Goal: Check status: Check status

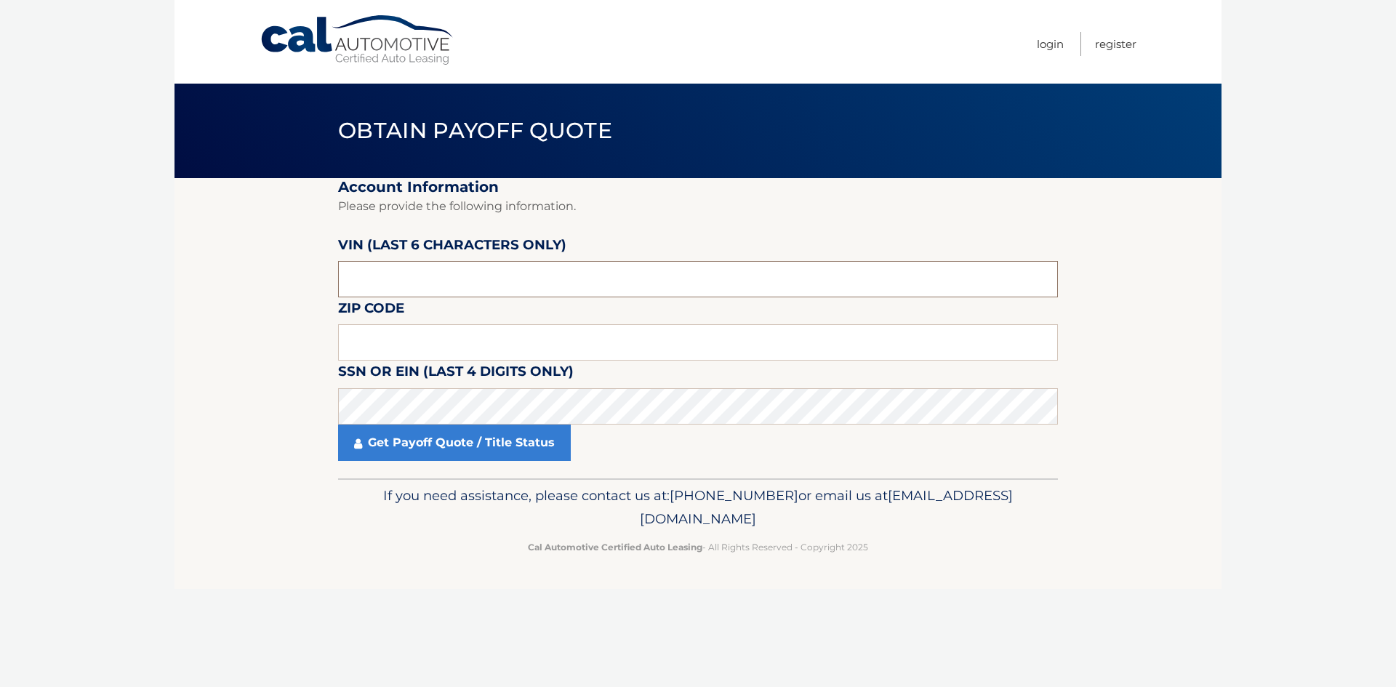
click at [424, 285] on input "text" at bounding box center [698, 279] width 720 height 36
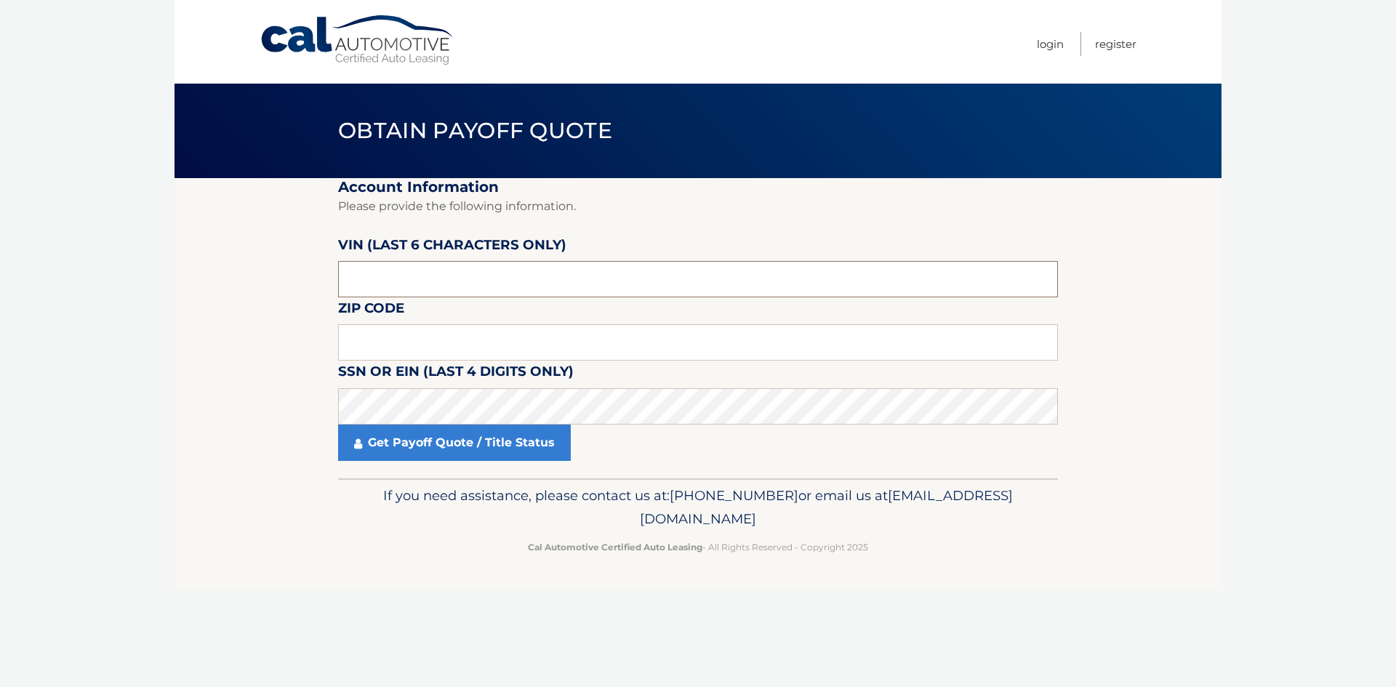
click at [360, 289] on input "text" at bounding box center [698, 279] width 720 height 36
click at [287, 288] on section "Account Information Please provide the following information. VIN (last 6 chara…" at bounding box center [698, 328] width 1047 height 300
click at [422, 234] on div "VIN (last 6 characters only)" at bounding box center [698, 234] width 720 height 0
click at [416, 289] on input "text" at bounding box center [698, 279] width 720 height 36
type input "a*****"
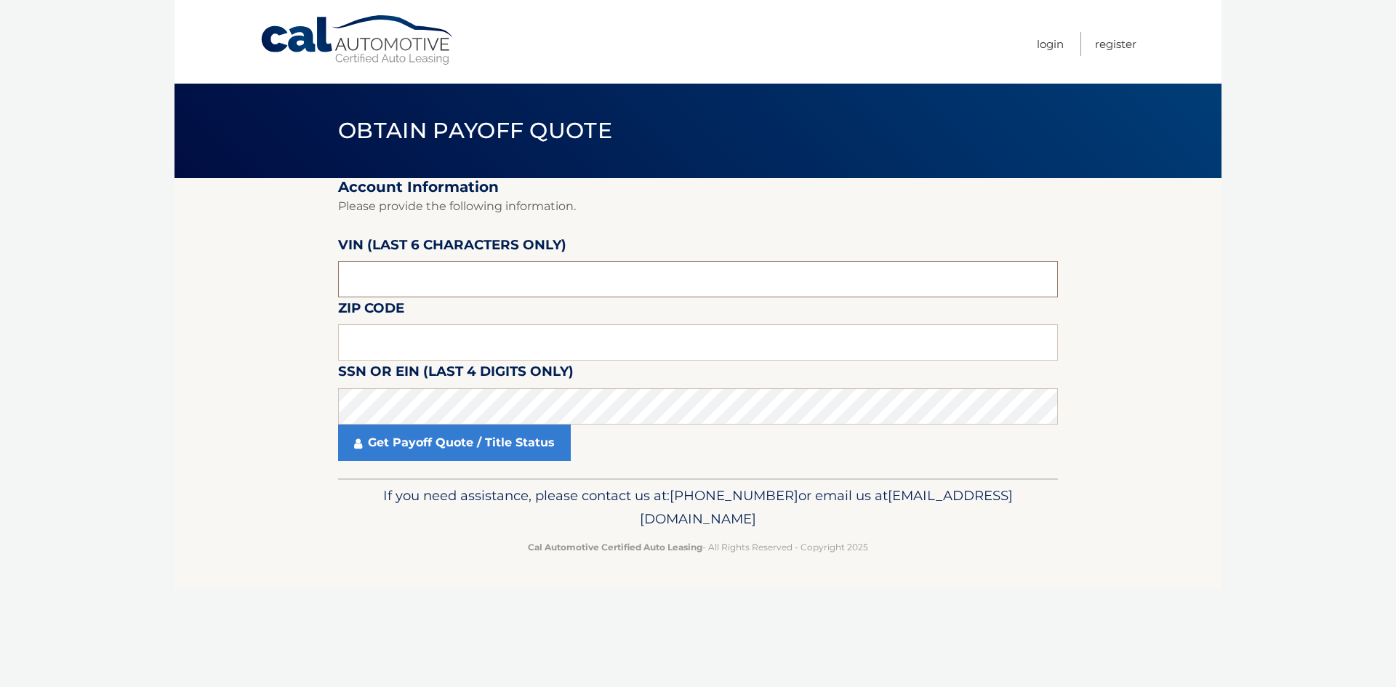
click at [412, 279] on input "text" at bounding box center [698, 279] width 720 height 36
type input "004285"
click at [422, 333] on input "text" at bounding box center [698, 342] width 720 height 36
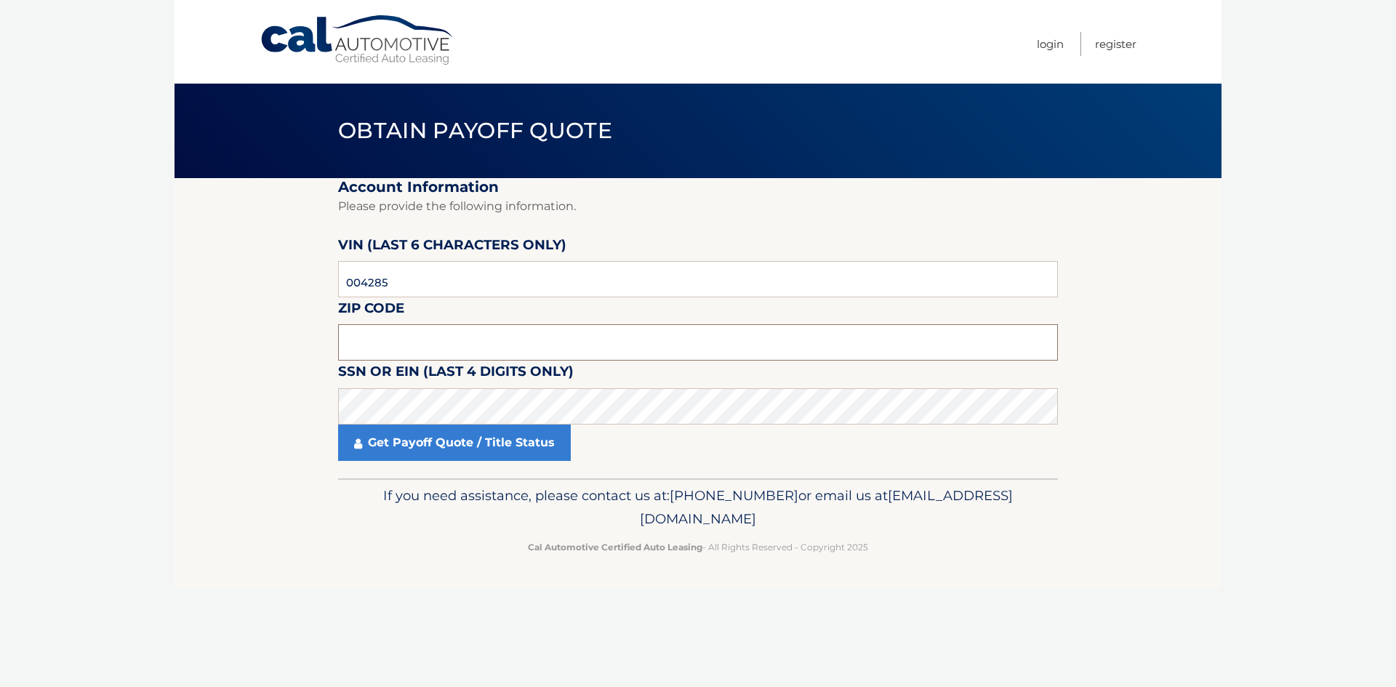
click at [419, 344] on input "text" at bounding box center [698, 342] width 720 height 36
click at [420, 348] on input "text" at bounding box center [698, 342] width 720 height 36
type input "11580"
click at [444, 385] on label "SSN or EIN (last 4 digits only)" at bounding box center [456, 374] width 236 height 27
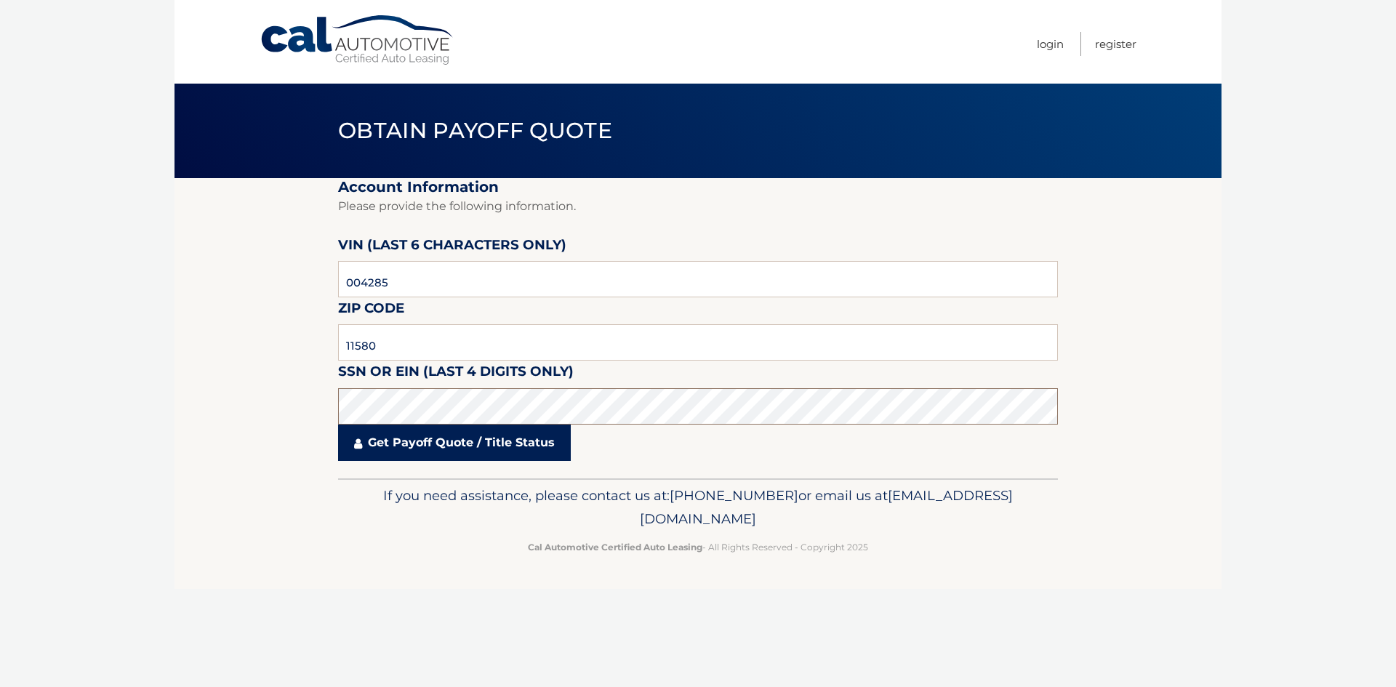
click button "For Originating Dealer" at bounding box center [0, 0] width 0 height 0
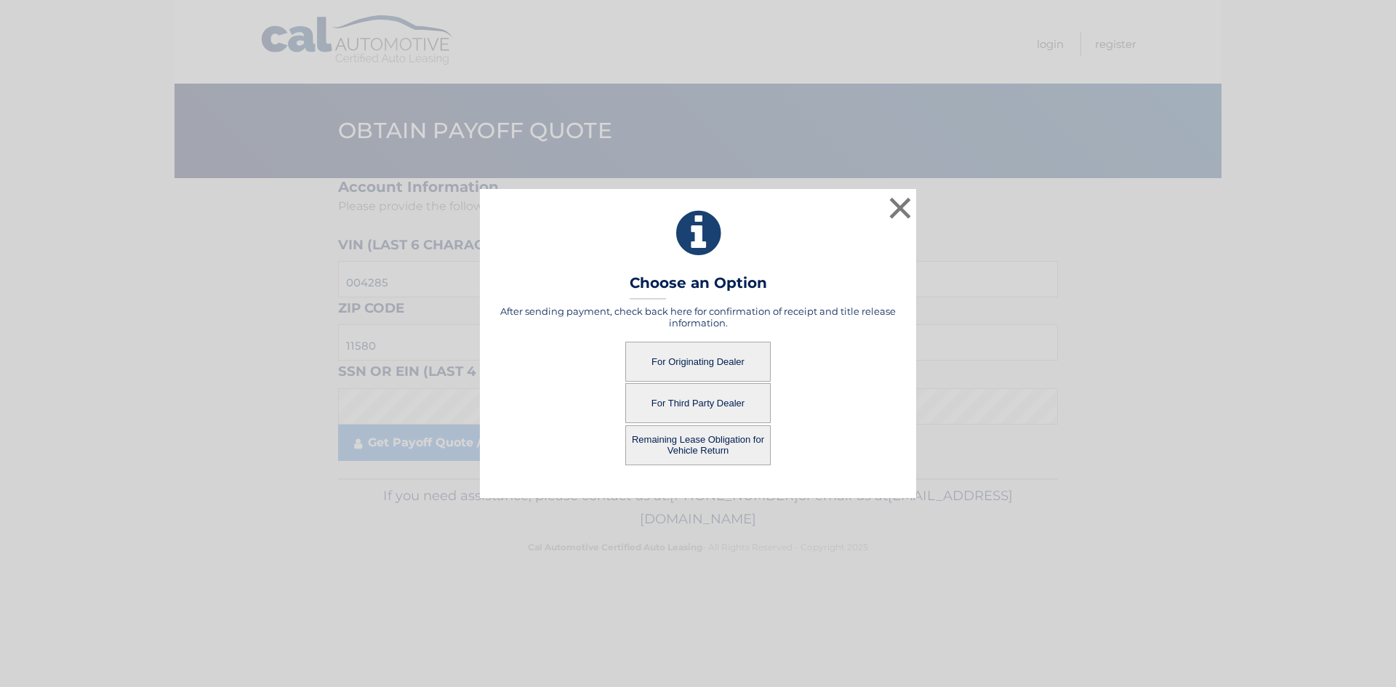
click at [719, 367] on button "For Originating Dealer" at bounding box center [697, 362] width 145 height 40
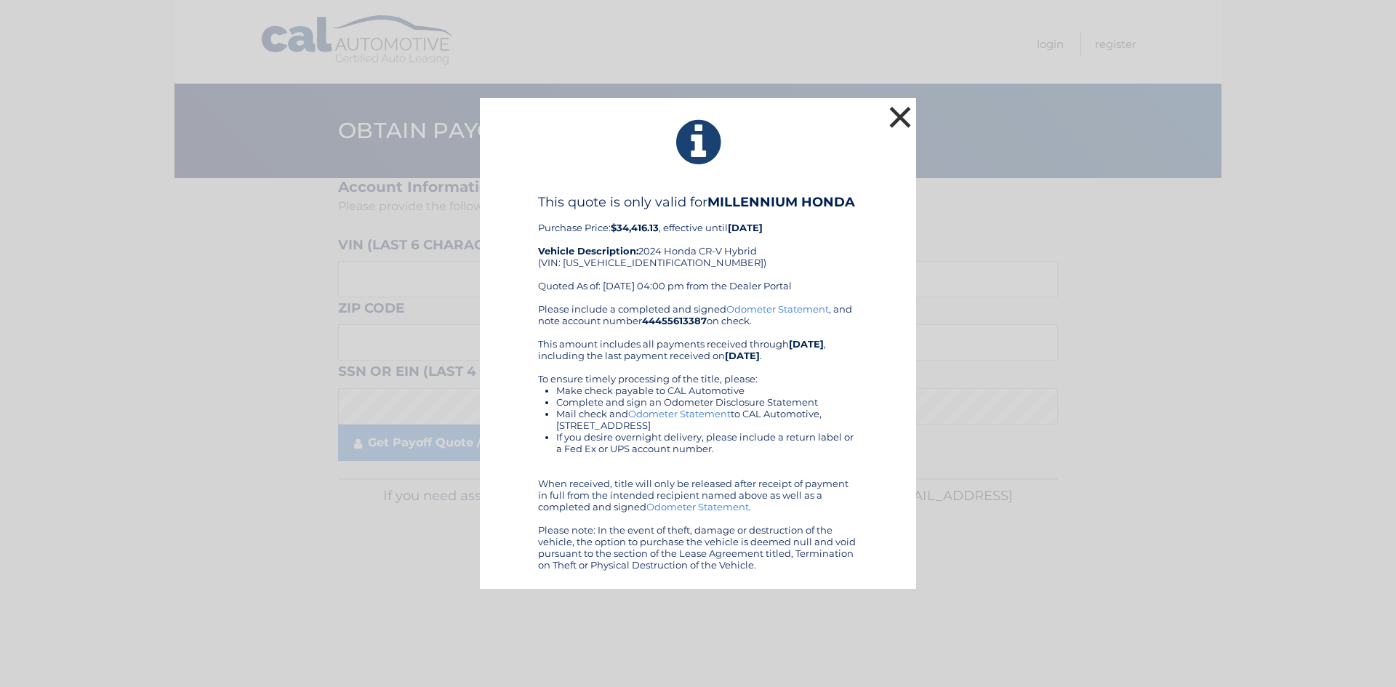
click at [901, 123] on button "×" at bounding box center [900, 117] width 29 height 29
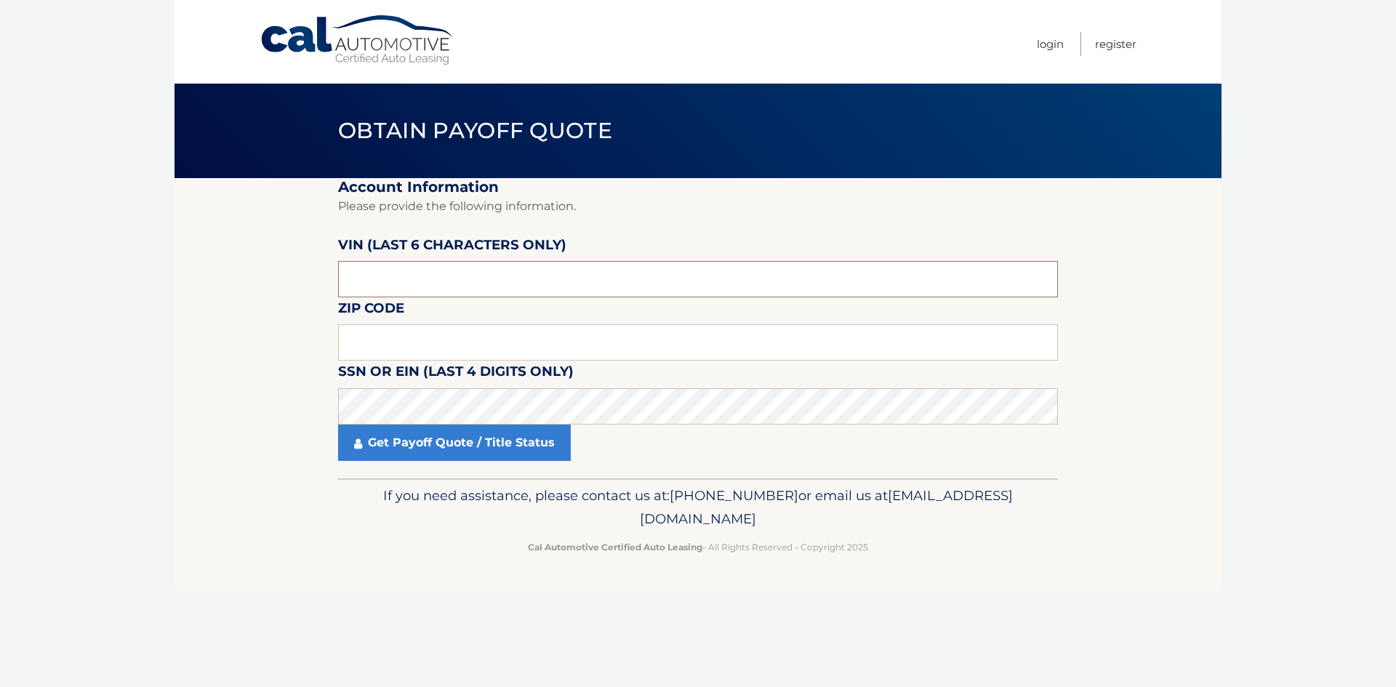
click at [394, 287] on input "text" at bounding box center [698, 279] width 720 height 36
click at [408, 343] on input "text" at bounding box center [698, 342] width 720 height 36
click at [428, 433] on link "Get Payoff Quote / Title Status" at bounding box center [454, 443] width 233 height 36
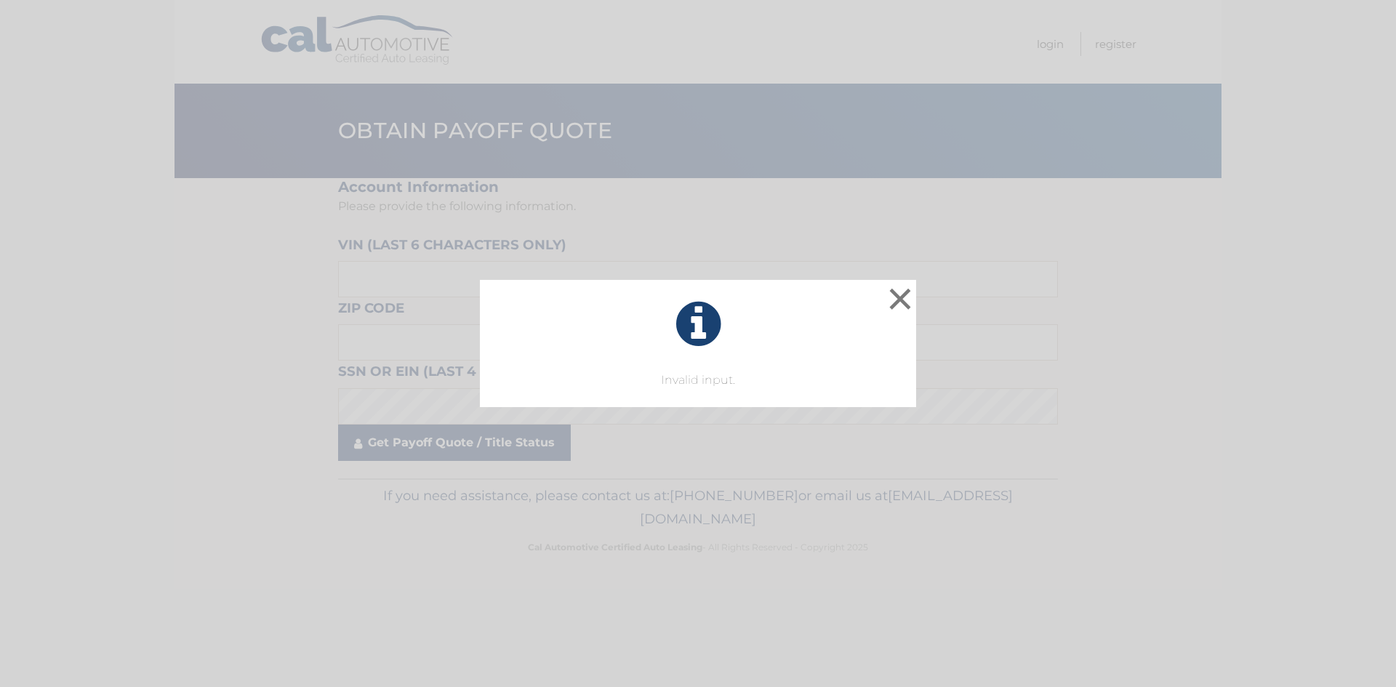
click at [441, 420] on div "× Invalid input. This is what you see on secong view Loading..." at bounding box center [698, 343] width 1396 height 687
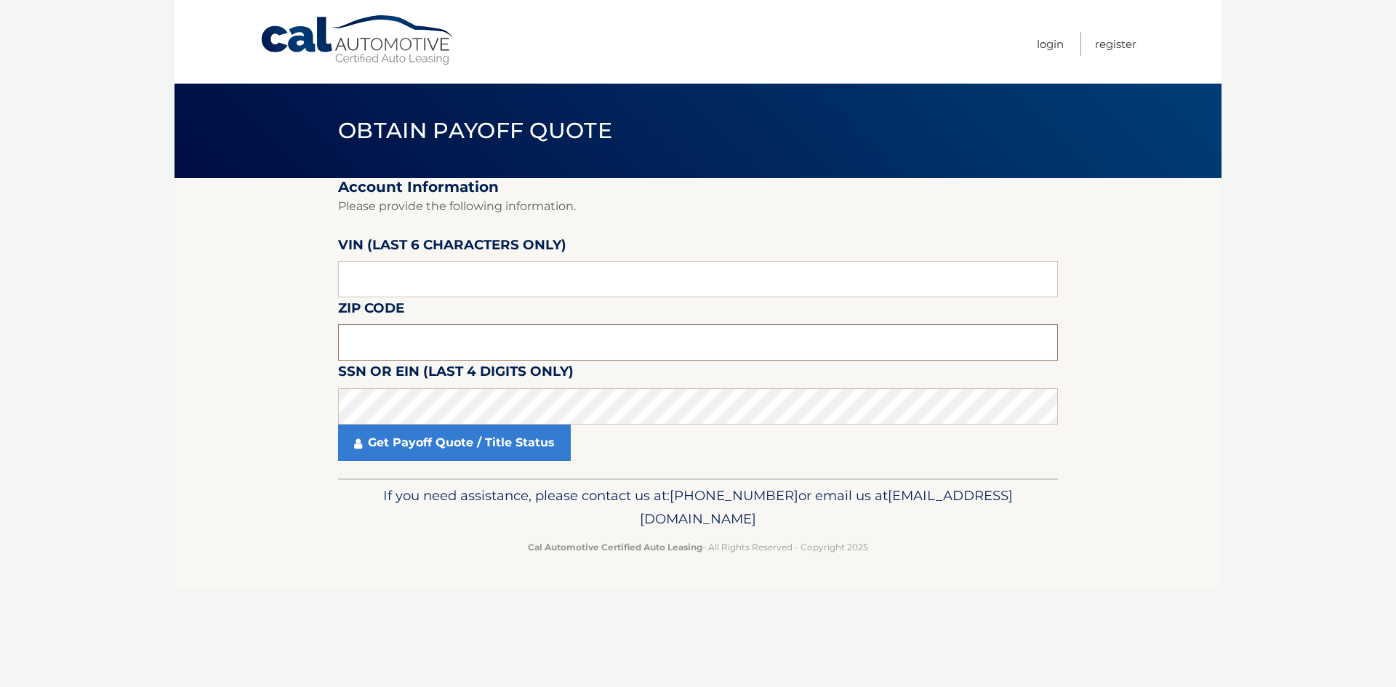
click at [447, 340] on input "text" at bounding box center [698, 342] width 720 height 36
type input "11508"
drag, startPoint x: 443, startPoint y: 324, endPoint x: 436, endPoint y: 313, distance: 12.7
click at [442, 323] on fieldset "Account Information Please provide the following information. VIN (last 6 chara…" at bounding box center [698, 328] width 720 height 300
click at [412, 271] on input "text" at bounding box center [698, 279] width 720 height 36
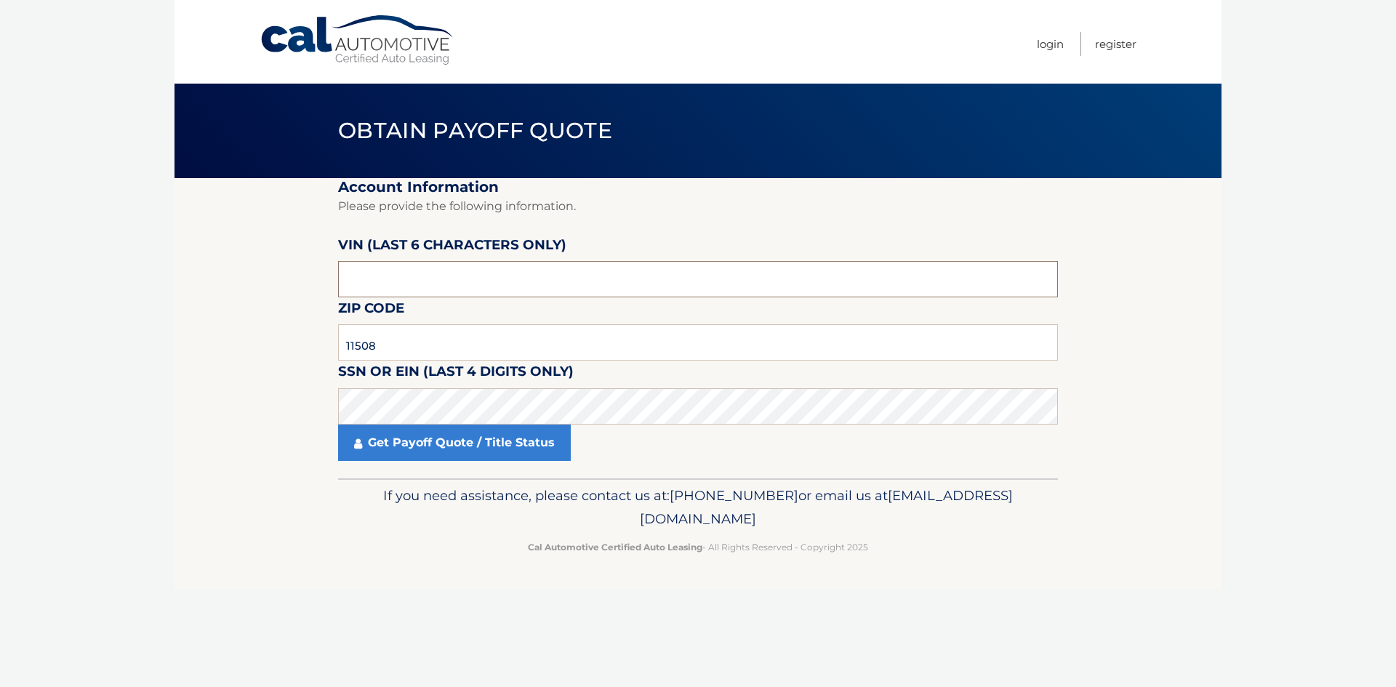
type input "9*****"
type input "004285"
click at [437, 352] on input "11508" at bounding box center [698, 342] width 720 height 36
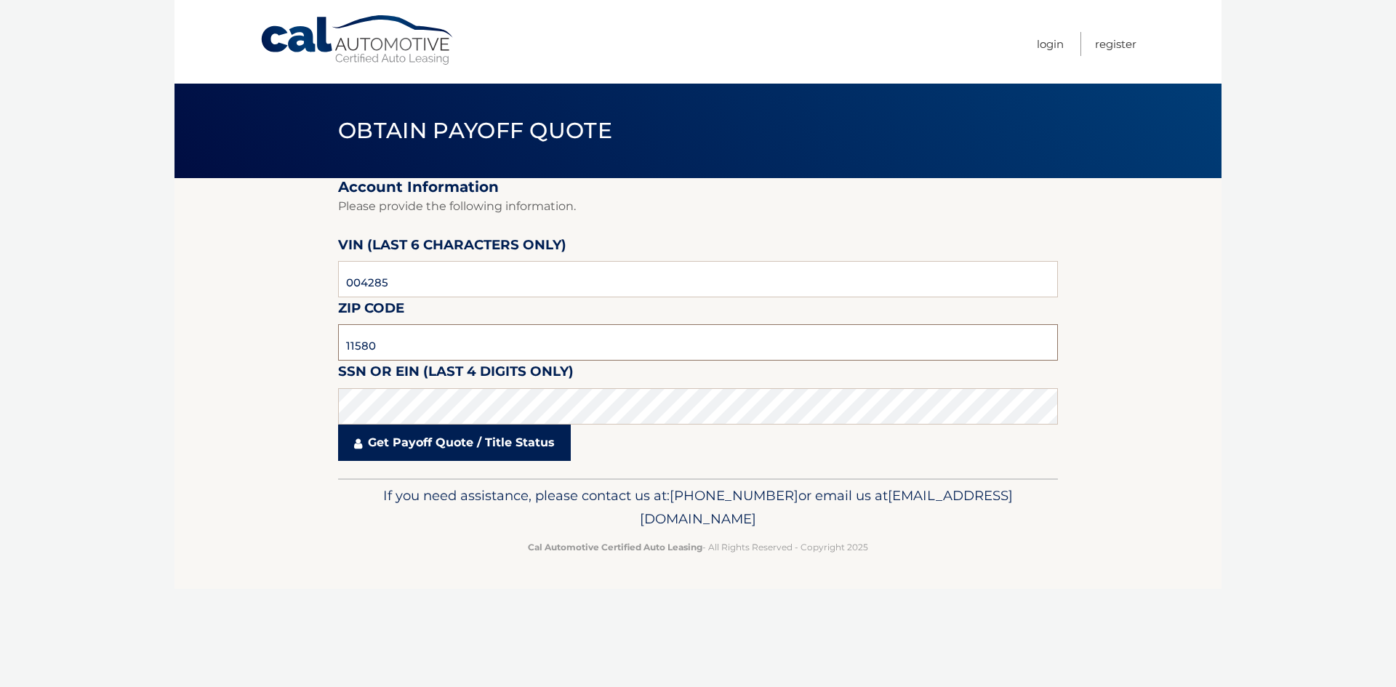
type input "11580"
click at [460, 446] on link "Get Payoff Quote / Title Status" at bounding box center [454, 443] width 233 height 36
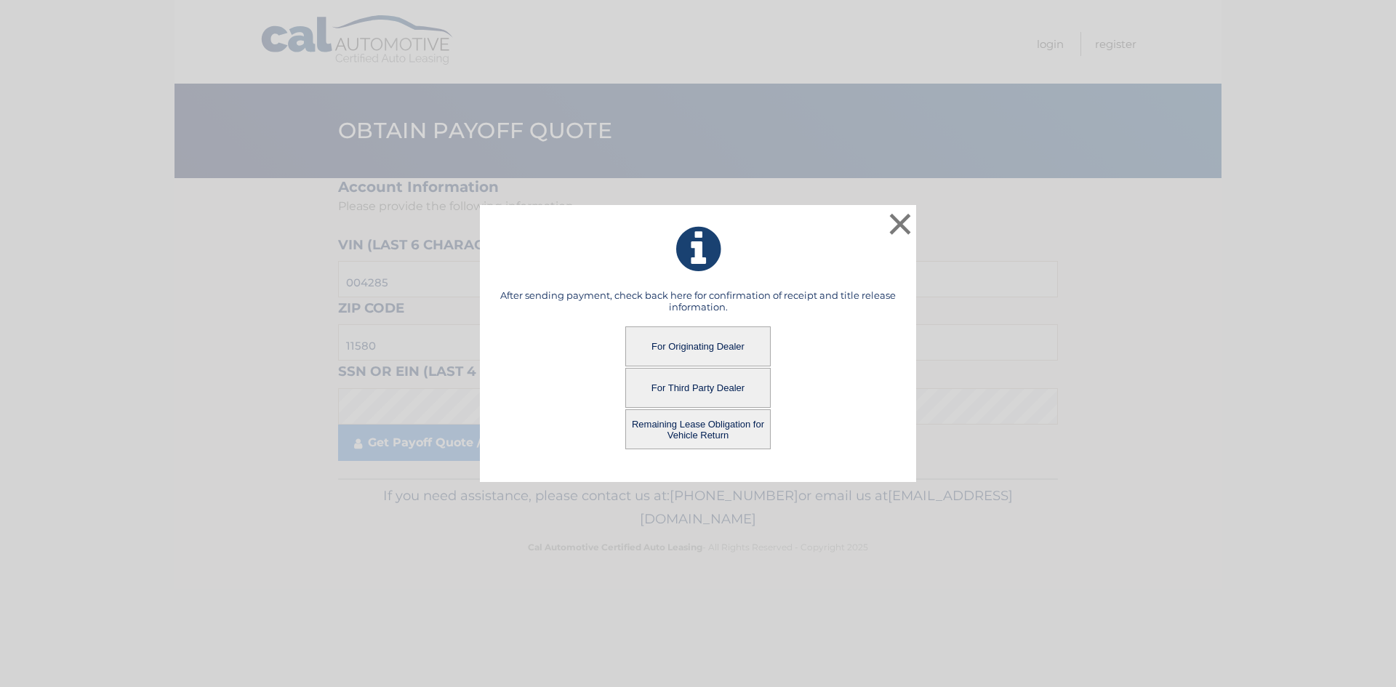
click at [715, 388] on button "For Third Party Dealer" at bounding box center [697, 388] width 145 height 40
click at [702, 390] on button "For Third Party Dealer" at bounding box center [697, 388] width 145 height 40
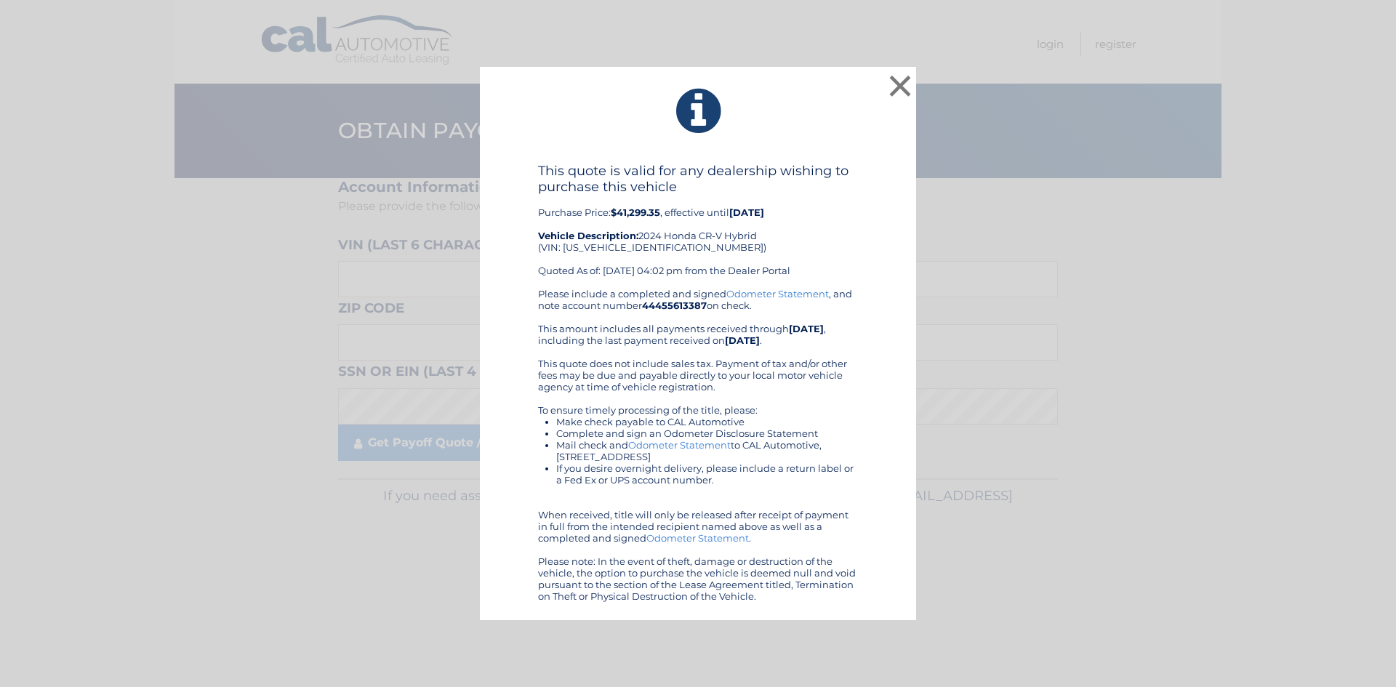
click at [976, 207] on div "× This quote is valid for any dealership wishing to purchase this vehicle Purch…" at bounding box center [698, 344] width 1385 height 554
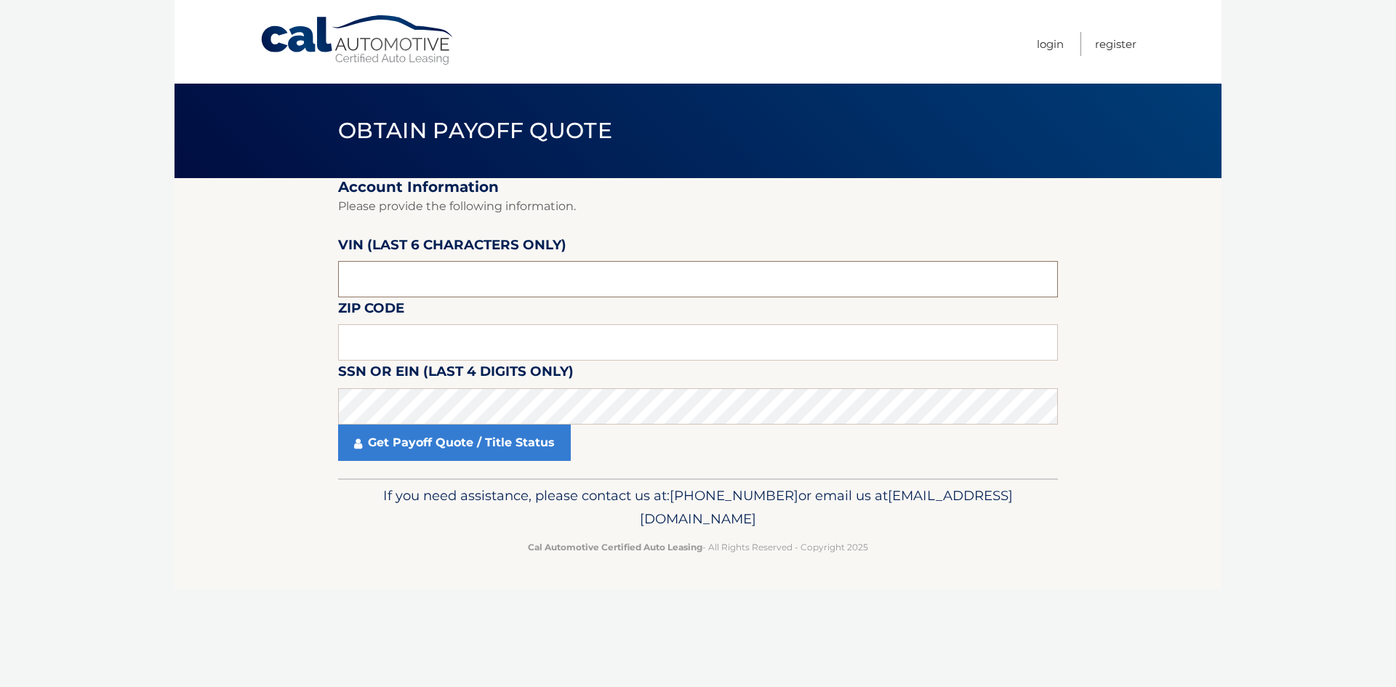
click at [393, 282] on input "text" at bounding box center [698, 279] width 720 height 36
type input "004285"
click at [418, 335] on input "text" at bounding box center [698, 342] width 720 height 36
type input "11580"
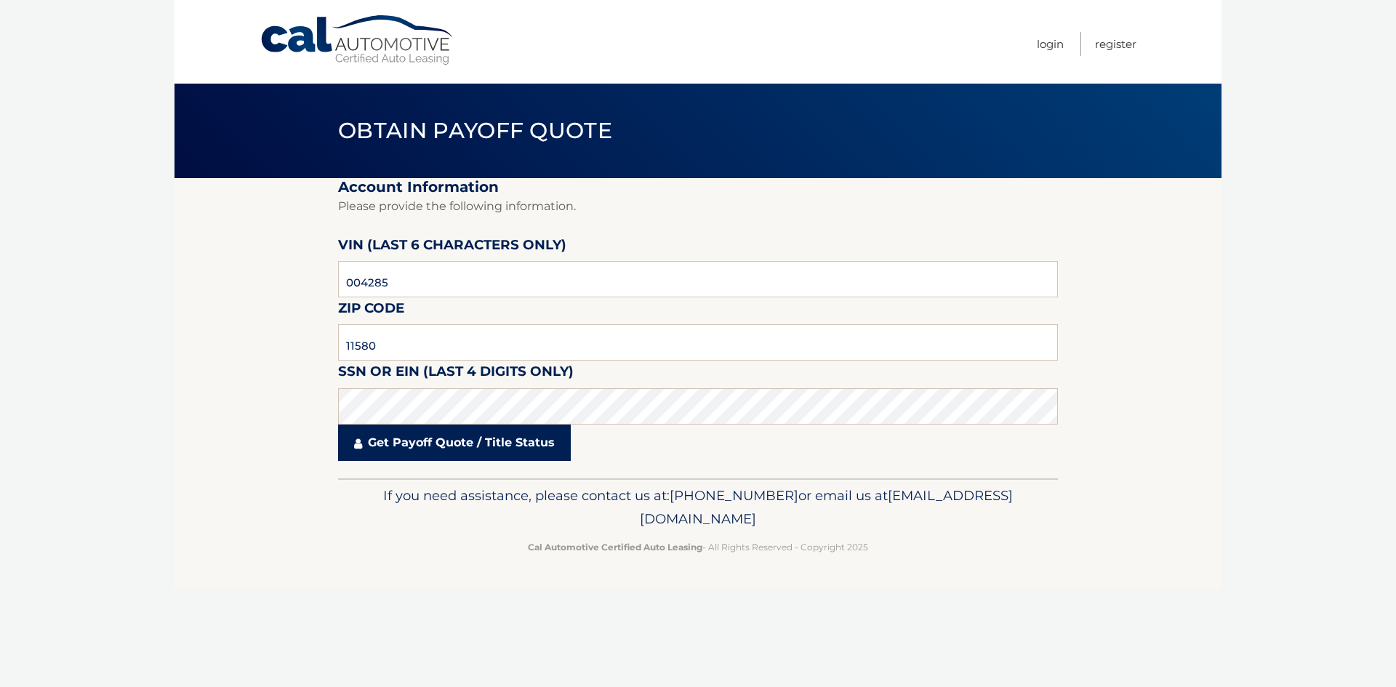
click at [404, 433] on link "Get Payoff Quote / Title Status" at bounding box center [454, 443] width 233 height 36
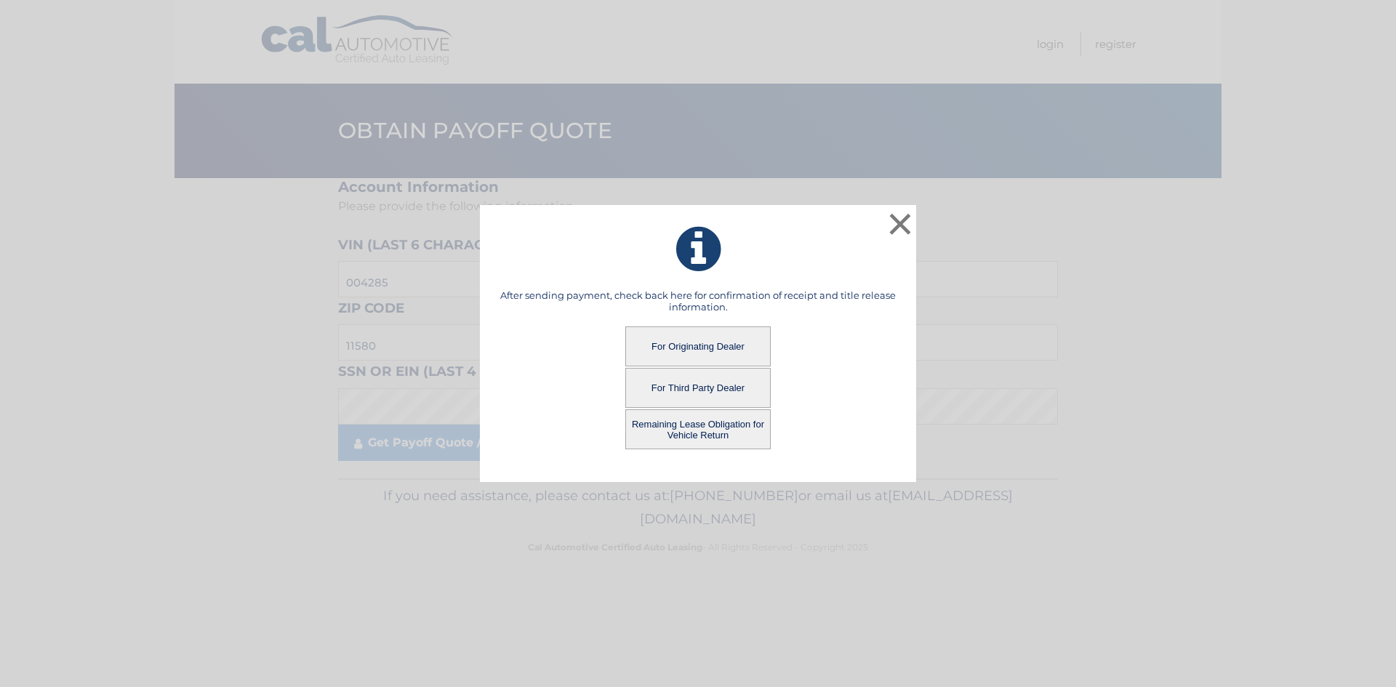
click at [702, 426] on button "Remaining Lease Obligation for Vehicle Return" at bounding box center [697, 429] width 145 height 40
click at [695, 441] on button "Remaining Lease Obligation for Vehicle Return" at bounding box center [697, 429] width 145 height 40
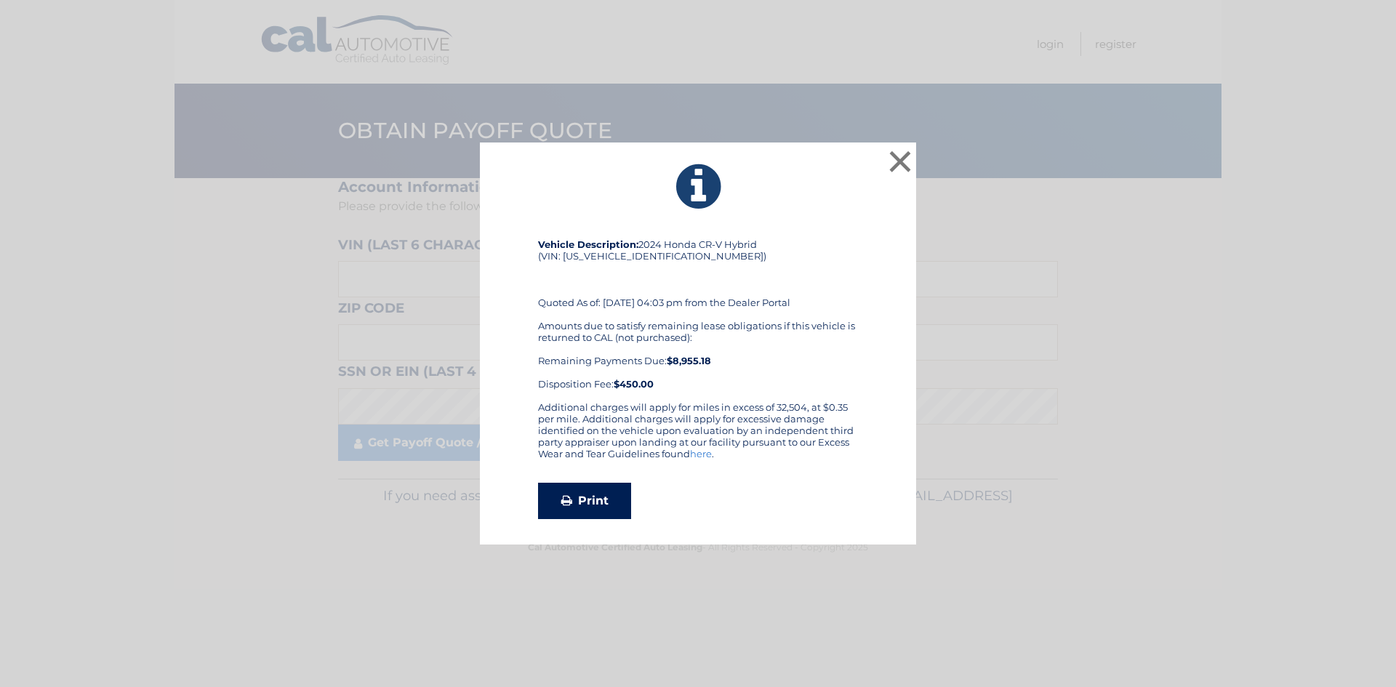
click at [585, 499] on link "Print" at bounding box center [584, 501] width 93 height 36
click at [915, 162] on div "× Vehicle Description: 2024 Honda CR-V Hybrid (VIN: [US_VEHICLE_IDENTIFICATION_…" at bounding box center [698, 344] width 436 height 403
click at [911, 161] on button "×" at bounding box center [900, 161] width 29 height 29
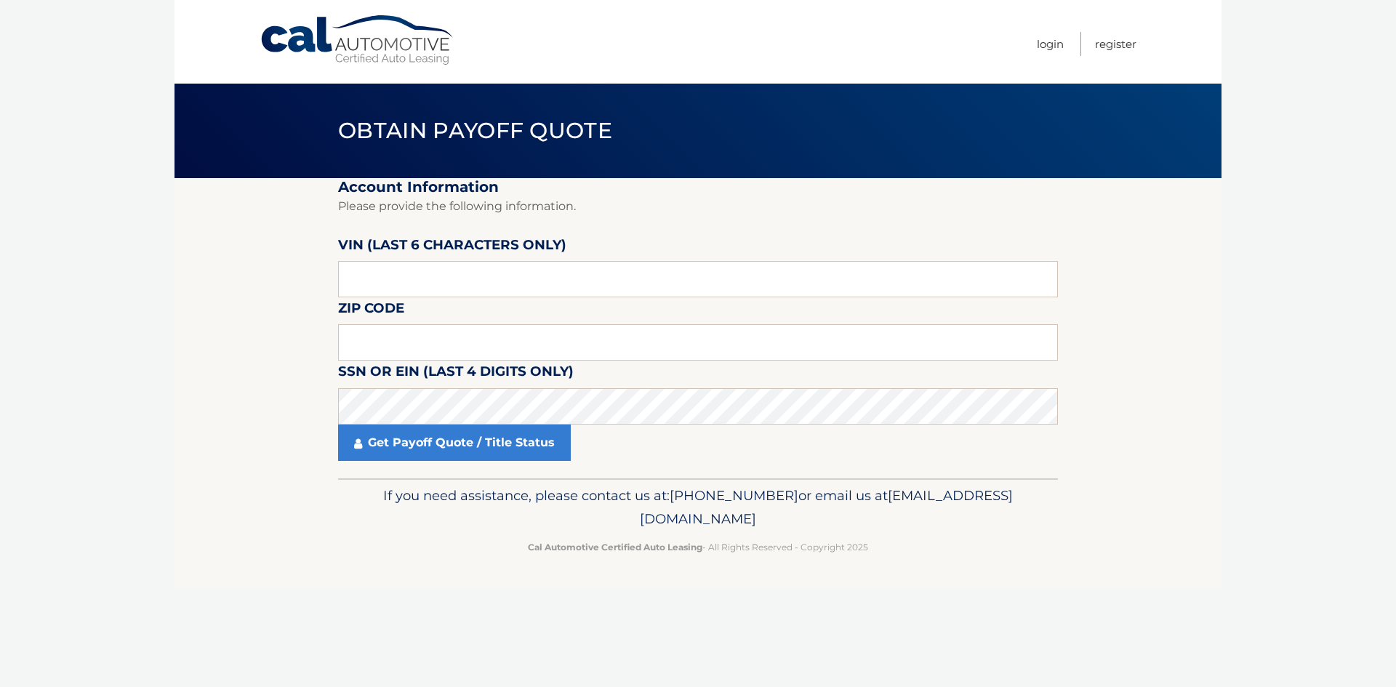
click at [1384, 20] on body "Cal Automotive Menu Login Register Obtain Payoff Quote" at bounding box center [698, 343] width 1396 height 687
